Goal: Information Seeking & Learning: Learn about a topic

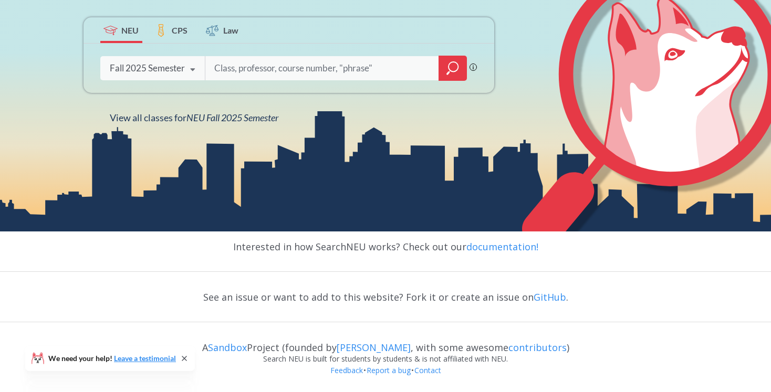
scroll to position [183, 0]
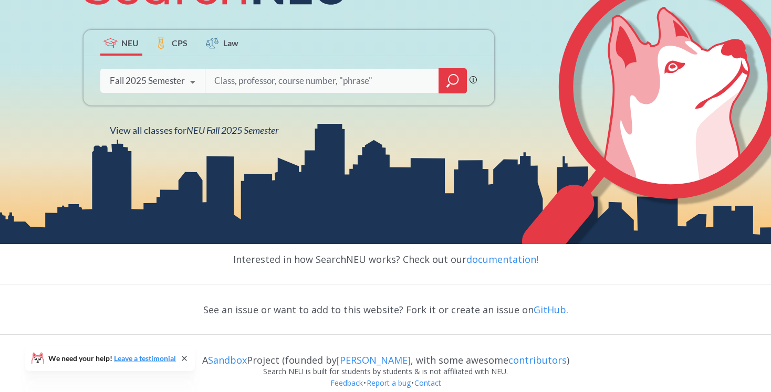
paste input "BIOL 3605"
type input "BIOL 3605"
click at [450, 81] on icon "magnifying glass" at bounding box center [453, 81] width 13 height 15
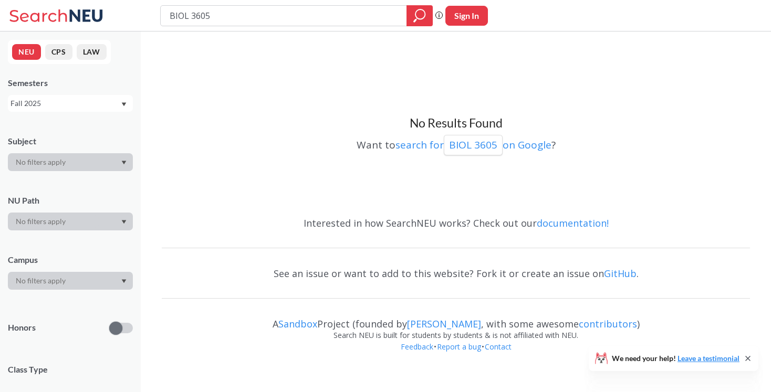
click at [209, 14] on input "BIOL 3605" at bounding box center [284, 16] width 231 height 18
type input "developmental neurobiology"
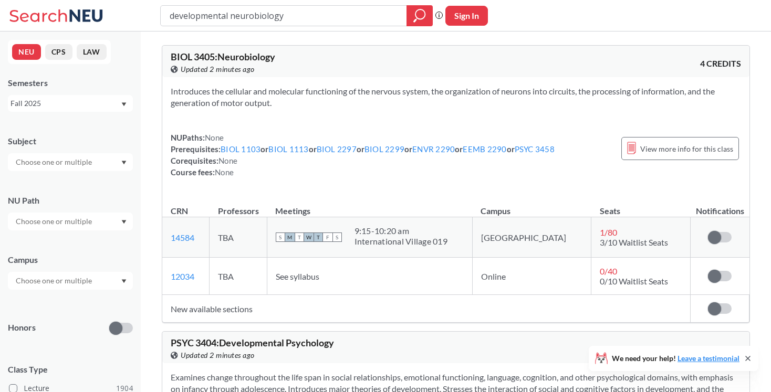
click at [240, 29] on div "developmental neurobiology Phrase search guarantees the exact search appears in…" at bounding box center [385, 16] width 771 height 32
click at [235, 20] on input "developmental neurobiology" at bounding box center [284, 16] width 231 height 18
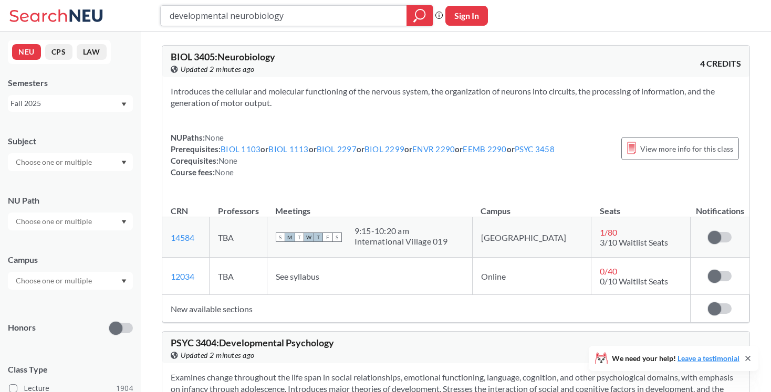
paste input "Developmental Neurobiology"
type input "Developmental Neurobiology"
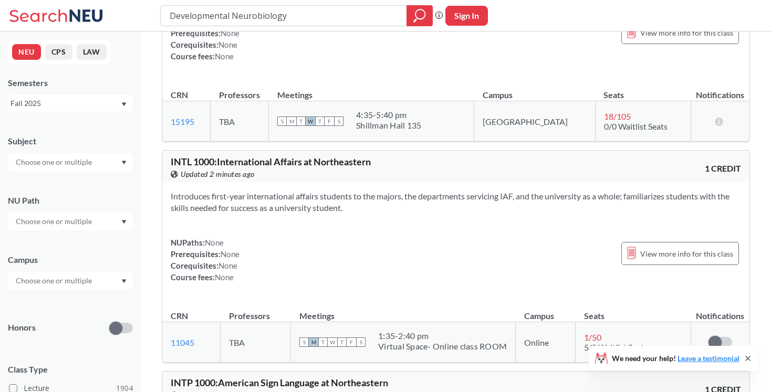
scroll to position [7395, 0]
click at [272, 9] on input "Developmental Neurobiology" at bounding box center [284, 16] width 231 height 18
paste input "Behavioral Endocrin"
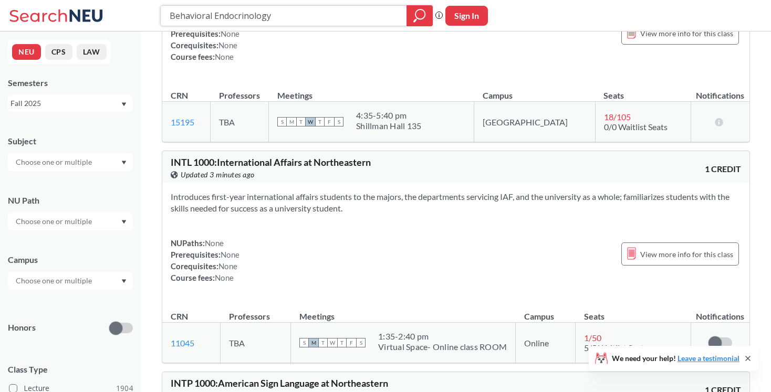
type input "Behavioral Endocrinology"
click at [473, 22] on button "Sign In" at bounding box center [467, 16] width 43 height 20
select select "US"
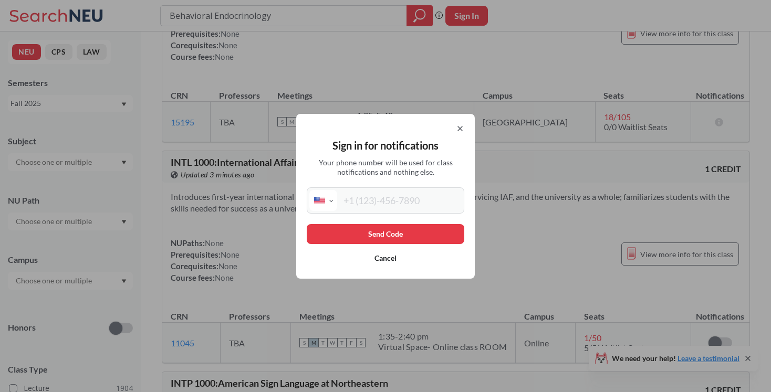
click at [466, 129] on div "Sign in for notifications Your phone number will be used for class notification…" at bounding box center [385, 196] width 179 height 165
click at [458, 127] on icon at bounding box center [460, 129] width 8 height 8
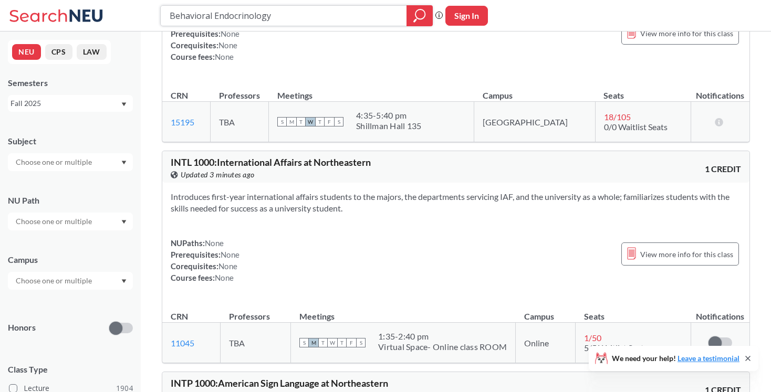
click at [419, 23] on div at bounding box center [420, 15] width 26 height 21
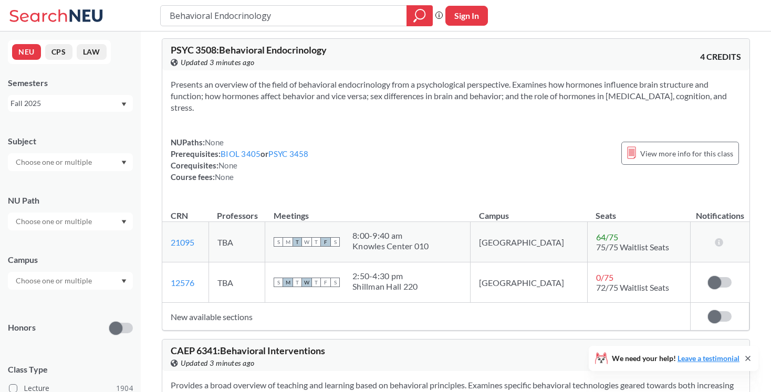
scroll to position [30, 0]
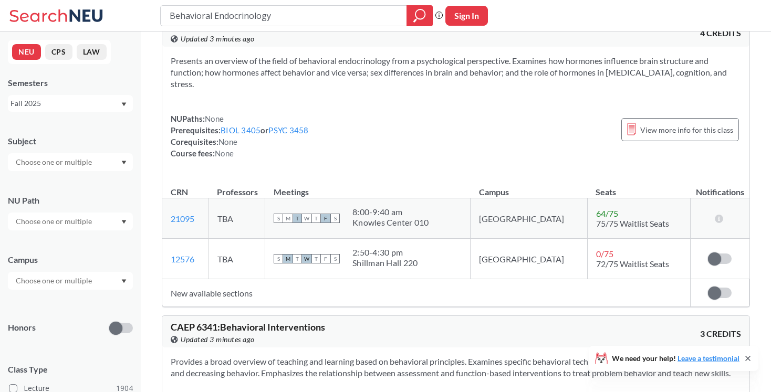
click at [637, 283] on td "New available sections" at bounding box center [426, 294] width 529 height 28
click at [640, 259] on span "72/75 Waitlist Seats" at bounding box center [632, 264] width 73 height 10
click at [724, 262] on label at bounding box center [720, 259] width 24 height 11
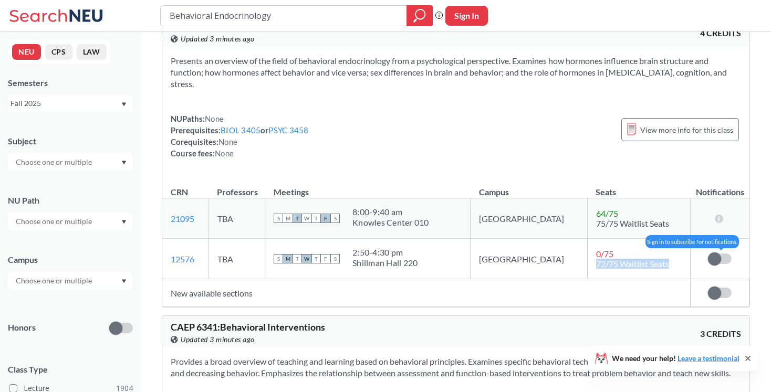
click at [708, 254] on input "checkbox" at bounding box center [708, 254] width 0 height 0
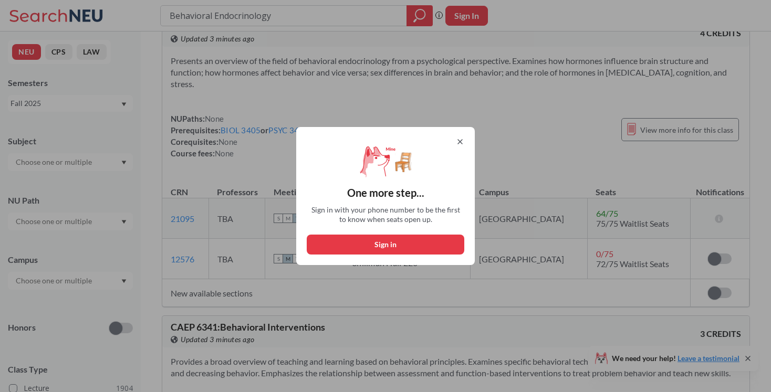
click at [430, 247] on button "Sign in" at bounding box center [386, 245] width 158 height 20
select select "US"
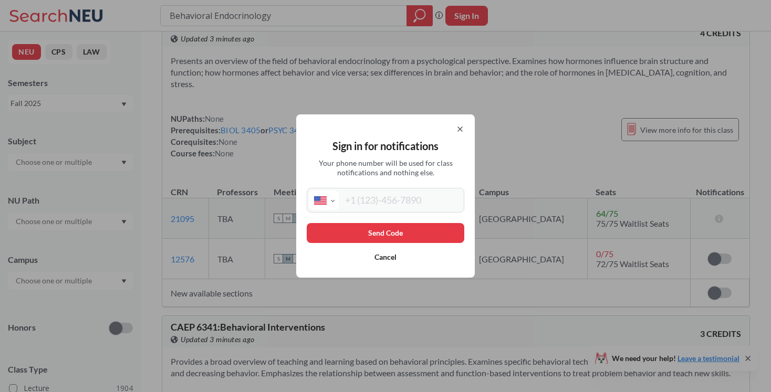
click at [394, 204] on input "tel" at bounding box center [400, 200] width 123 height 19
type input "[PHONE_NUMBER]"
click at [427, 223] on button "Send Code" at bounding box center [386, 233] width 158 height 20
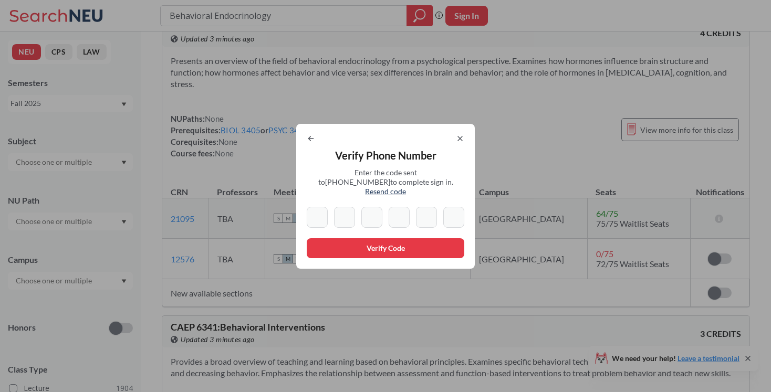
type input "0"
type input "3"
type input "1"
type input "6"
type input "3"
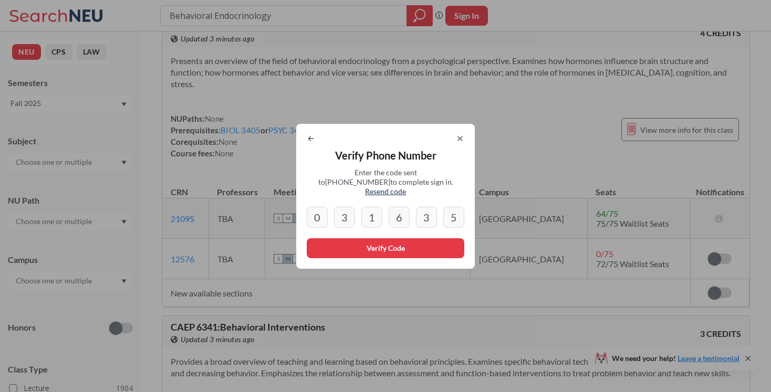
type input "5"
click at [394, 243] on button "Verify Code" at bounding box center [386, 249] width 158 height 20
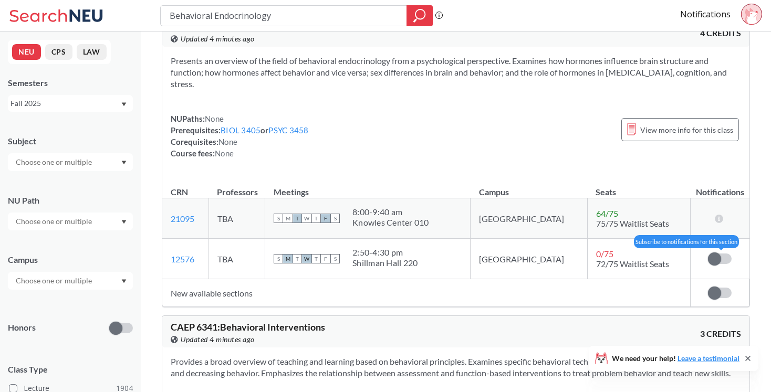
click at [714, 258] on span at bounding box center [714, 259] width 13 height 13
click at [708, 254] on input "checkbox" at bounding box center [708, 254] width 0 height 0
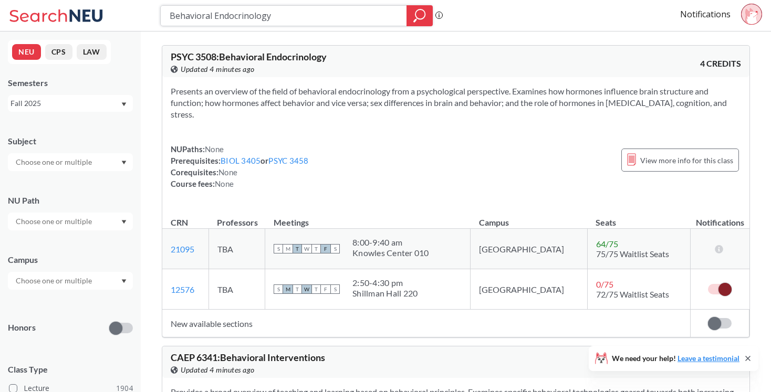
click at [296, 12] on input "Behavioral Endocrinology" at bounding box center [284, 16] width 231 height 18
paste input "Neuropsychology of Fear"
type input "Neuropsychology of Fear"
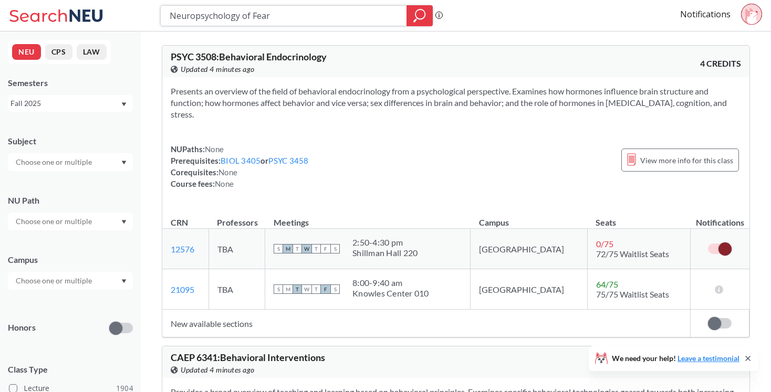
click at [413, 19] on div at bounding box center [420, 15] width 26 height 21
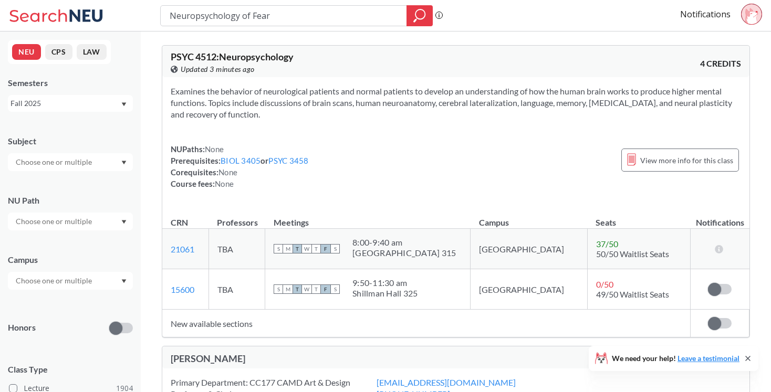
click at [470, 201] on div "Examines the behavior of neurological patients and normal patients to develop a…" at bounding box center [455, 141] width 587 height 129
click at [716, 293] on span at bounding box center [714, 289] width 13 height 13
click at [708, 284] on input "checkbox" at bounding box center [708, 284] width 0 height 0
click at [326, 16] on input "Neuropsychology of Fear" at bounding box center [284, 16] width 231 height 18
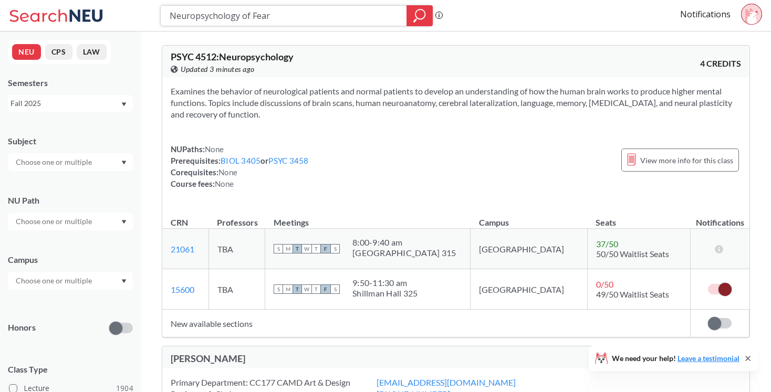
click at [326, 16] on input "Neuropsychology of Fear" at bounding box center [284, 16] width 231 height 18
type input "neurobio"
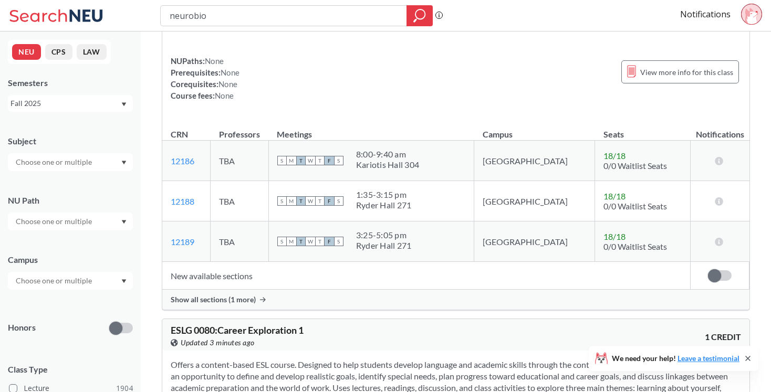
scroll to position [367, 0]
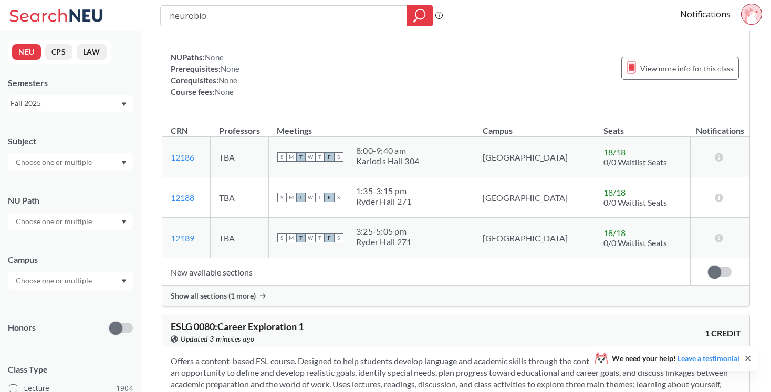
click at [247, 24] on input "neurobio" at bounding box center [284, 16] width 231 height 18
click at [266, 15] on input "neurobio" at bounding box center [284, 16] width 231 height 18
type input "neurobio technolog"
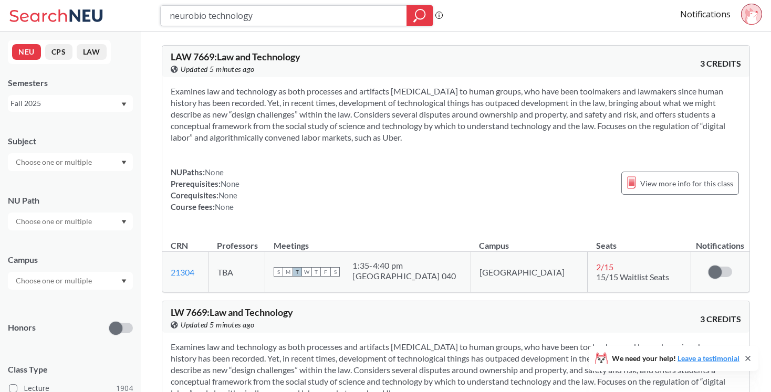
click at [239, 17] on input "neurobio technology" at bounding box center [284, 16] width 231 height 18
type input "topics in behavioral neuroscience"
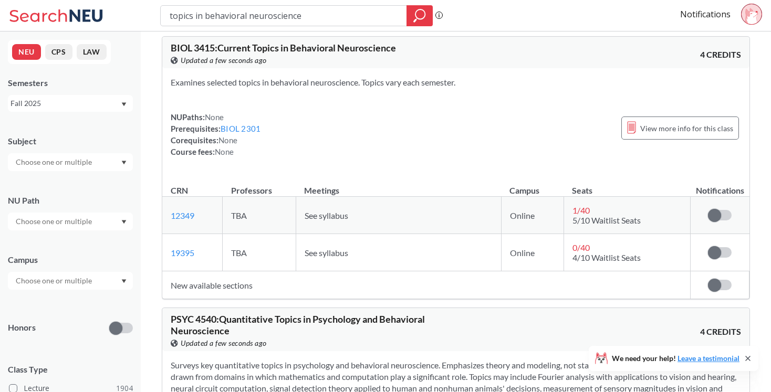
scroll to position [9, 0]
click at [348, 161] on div "Examines selected topics in behavioral neuroscience. Topics vary each semester.…" at bounding box center [455, 121] width 587 height 106
click at [716, 214] on span at bounding box center [714, 215] width 13 height 13
click at [708, 210] on input "checkbox" at bounding box center [708, 210] width 0 height 0
click at [716, 254] on span at bounding box center [714, 252] width 13 height 13
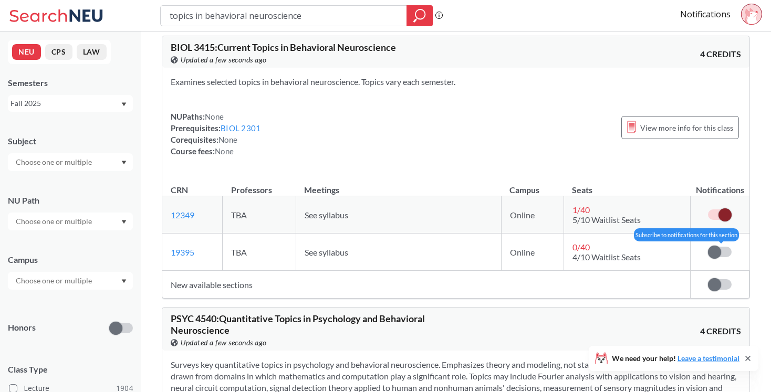
click at [708, 247] on input "checkbox" at bounding box center [708, 247] width 0 height 0
click at [264, 16] on input "topics in behavioral neuroscience" at bounding box center [284, 16] width 231 height 18
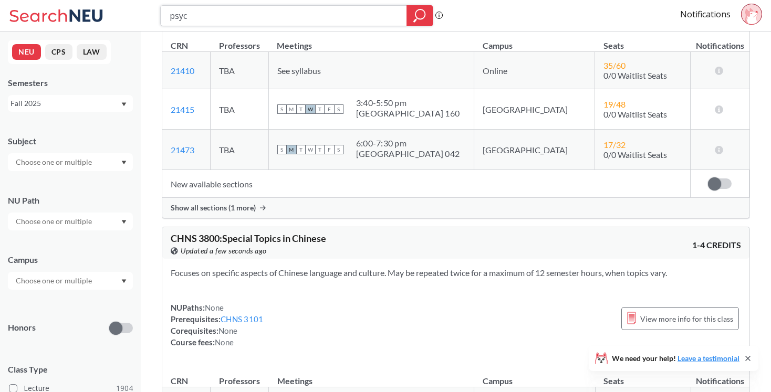
scroll to position [4403, 0]
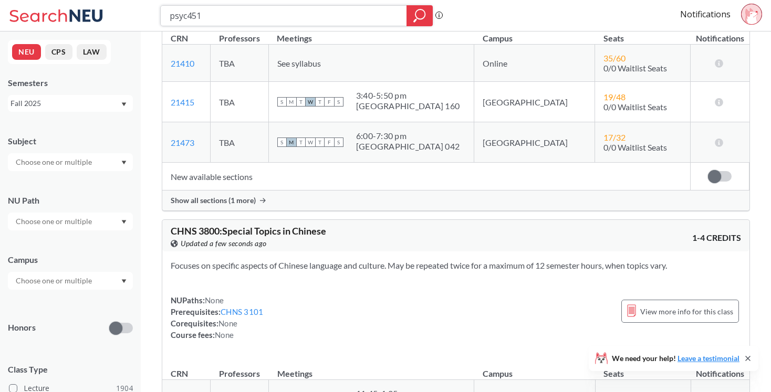
type input "psyc4510"
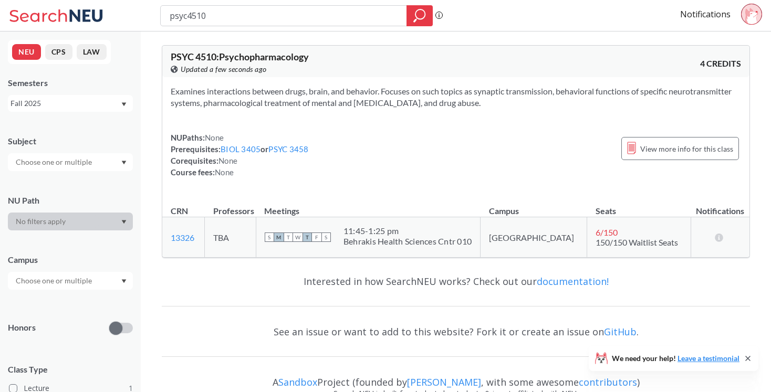
click at [330, 98] on section "Examines interactions between drugs, brain, and behavior. Focuses on such topic…" at bounding box center [456, 97] width 571 height 23
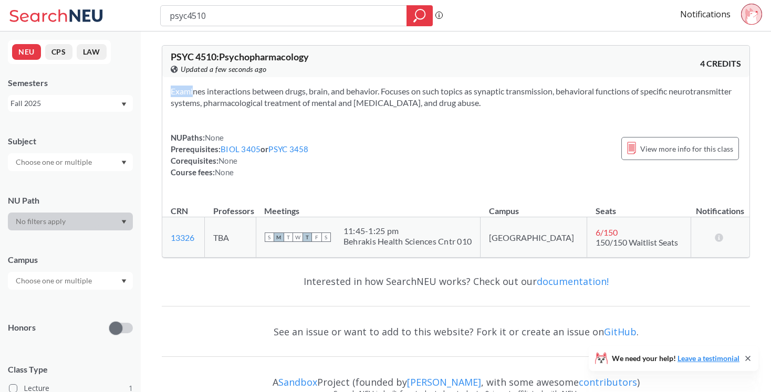
click at [330, 98] on section "Examines interactions between drugs, brain, and behavior. Focuses on such topic…" at bounding box center [456, 97] width 571 height 23
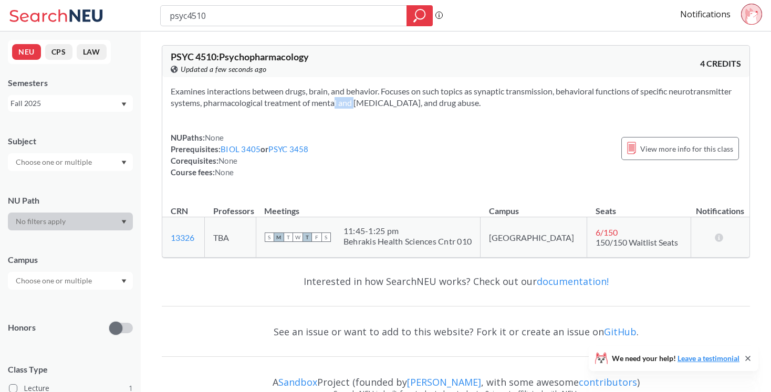
click at [330, 98] on section "Examines interactions between drugs, brain, and behavior. Focuses on such topic…" at bounding box center [456, 97] width 571 height 23
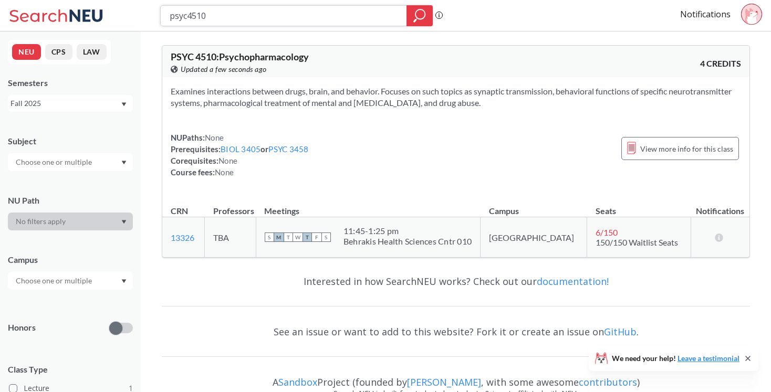
click at [274, 21] on input "psyc4510" at bounding box center [284, 16] width 231 height 18
paste input "PSYC3508"
type input "PSYC3508"
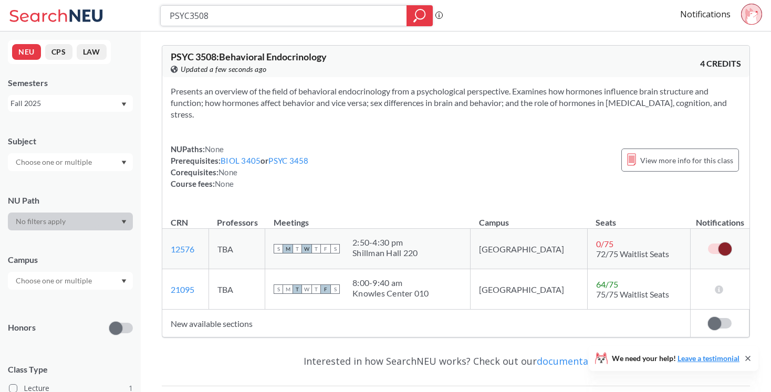
click at [300, 14] on input "PSYC3508" at bounding box center [284, 16] width 231 height 18
paste input "4510"
type input "PSYC4510"
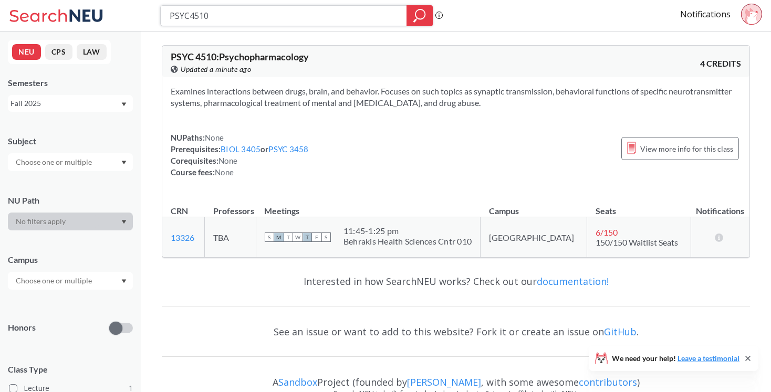
click at [294, 19] on input "PSYC4510" at bounding box center [284, 16] width 231 height 18
type input "PSYC4512"
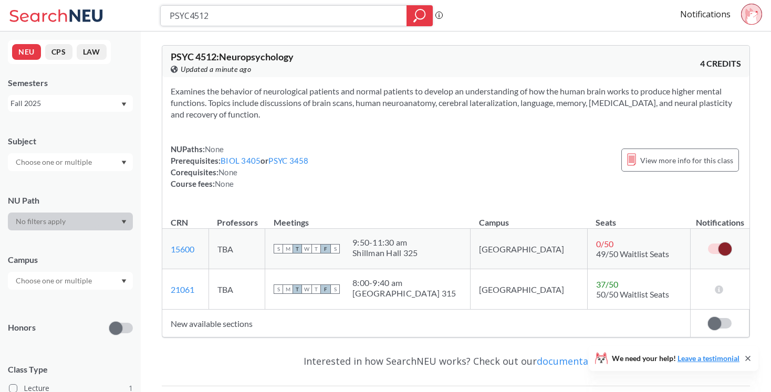
click at [280, 21] on input "PSYC4512" at bounding box center [284, 16] width 231 height 18
paste input "4"
type input "PSYC4514"
click at [181, 250] on link "15600" at bounding box center [183, 249] width 24 height 10
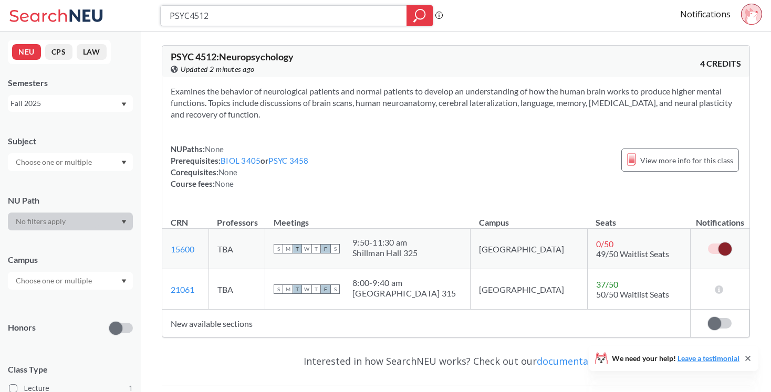
click at [219, 19] on input "PSYC4512" at bounding box center [284, 16] width 231 height 18
paste input "12324"
type input "12324"
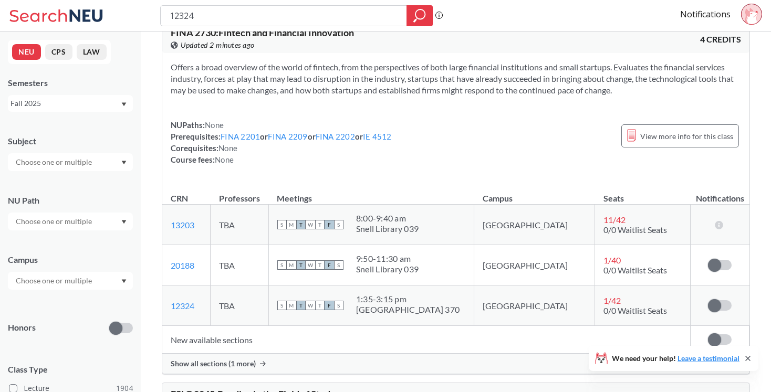
scroll to position [49, 0]
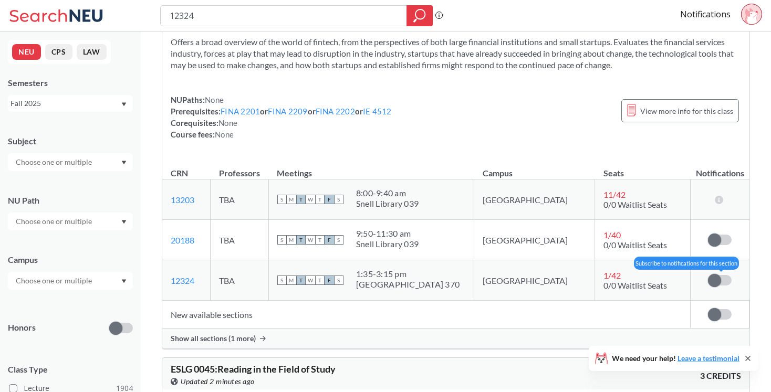
click at [716, 280] on span at bounding box center [714, 280] width 13 height 13
click at [708, 275] on input "checkbox" at bounding box center [708, 275] width 0 height 0
click at [318, 303] on td "New available sections" at bounding box center [426, 315] width 529 height 28
click at [299, 303] on td "New available sections" at bounding box center [426, 315] width 529 height 28
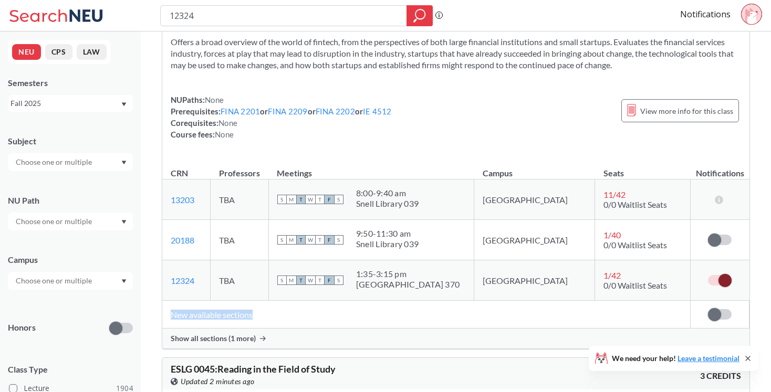
click at [299, 303] on td "New available sections" at bounding box center [426, 315] width 529 height 28
click at [305, 306] on td "New available sections" at bounding box center [426, 315] width 529 height 28
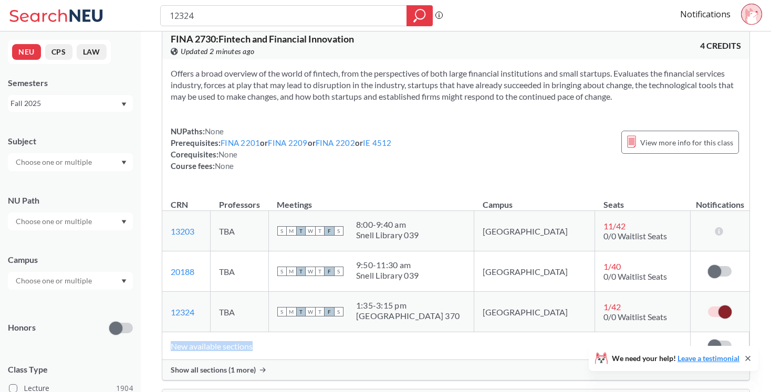
scroll to position [19, 0]
click at [537, 80] on section "Offers a broad overview of the world of fintech, from the perspectives of both …" at bounding box center [456, 84] width 571 height 35
click at [509, 80] on section "Offers a broad overview of the world of fintech, from the perspectives of both …" at bounding box center [456, 84] width 571 height 35
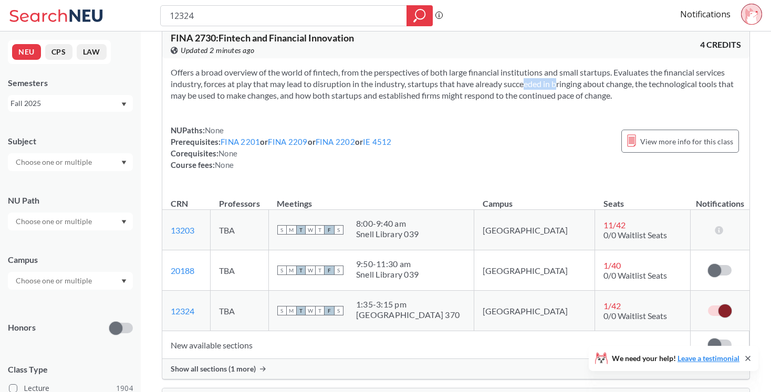
click at [509, 80] on section "Offers a broad overview of the world of fintech, from the perspectives of both …" at bounding box center [456, 84] width 571 height 35
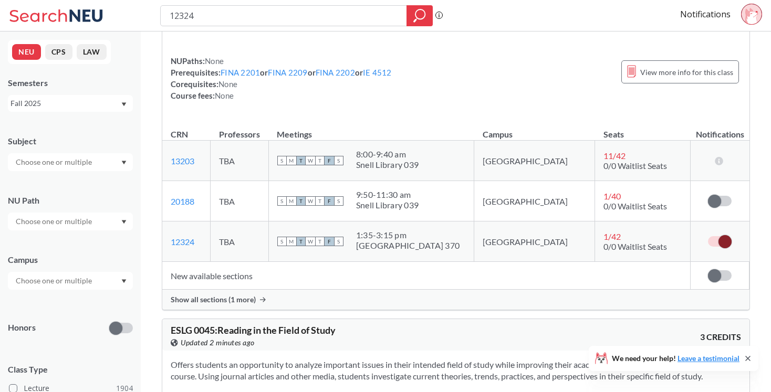
scroll to position [0, 0]
